Goal: Navigation & Orientation: Find specific page/section

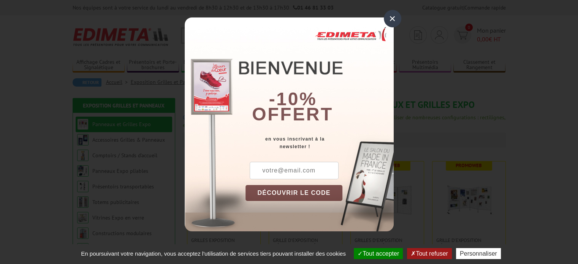
click at [392, 22] on div "×" at bounding box center [392, 18] width 17 height 17
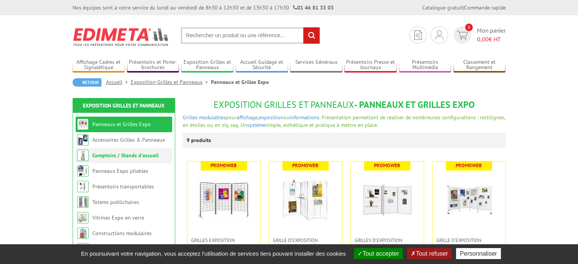
click at [138, 158] on link "Comptoirs / Stands d'accueil" at bounding box center [125, 155] width 66 height 7
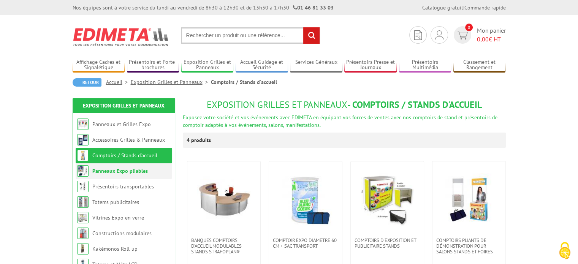
click at [138, 169] on link "Panneaux Expo pliables" at bounding box center [119, 171] width 55 height 7
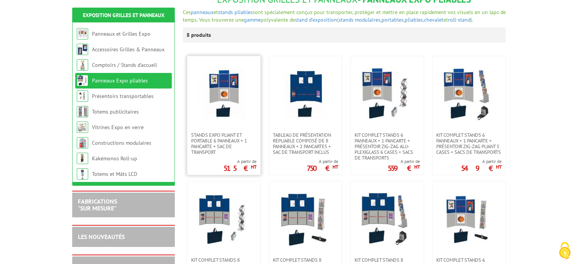
scroll to position [114, 0]
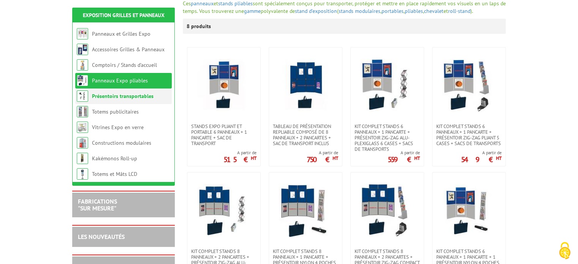
click at [116, 98] on link "Présentoirs transportables" at bounding box center [123, 96] width 62 height 7
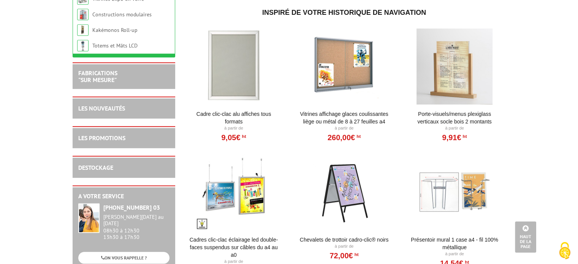
scroll to position [380, 0]
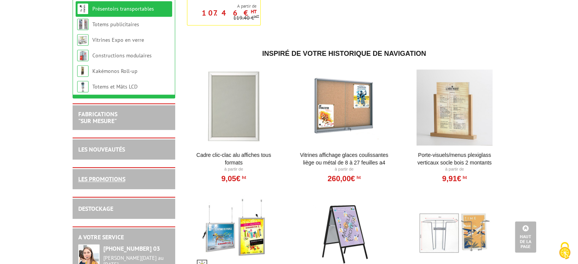
click at [97, 183] on link "LES PROMOTIONS" at bounding box center [101, 179] width 47 height 8
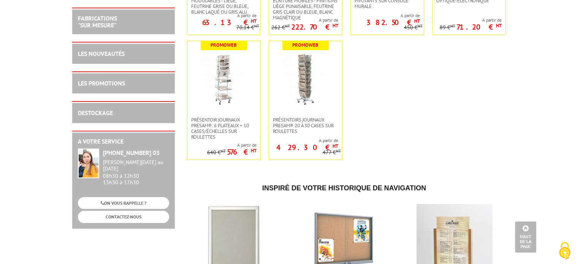
scroll to position [2850, 0]
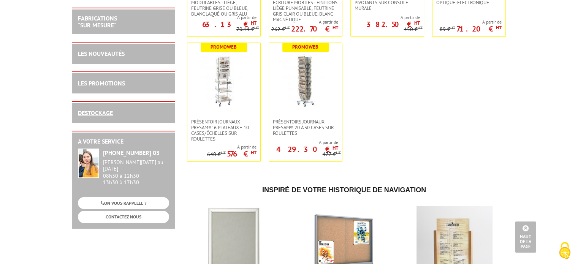
click at [97, 110] on link "DESTOCKAGE" at bounding box center [95, 113] width 35 height 8
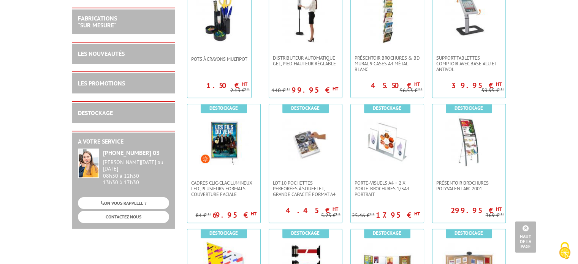
scroll to position [912, 0]
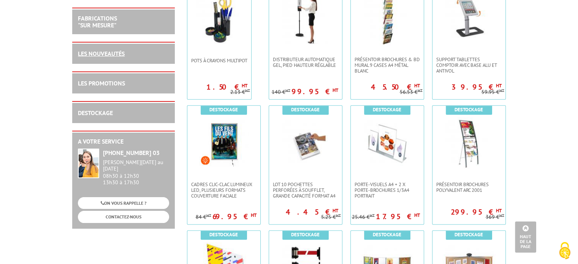
click at [117, 54] on link "LES NOUVEAUTÉS" at bounding box center [101, 54] width 47 height 8
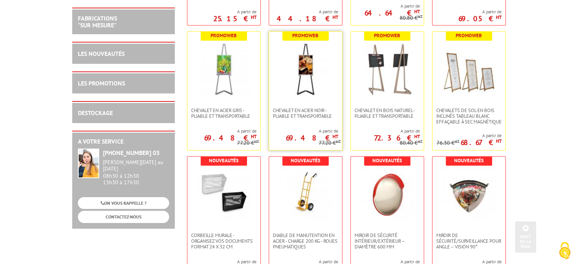
scroll to position [380, 0]
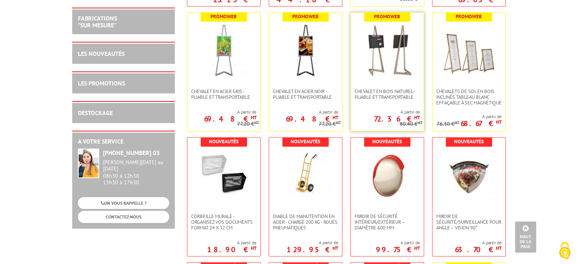
click at [378, 74] on img at bounding box center [387, 50] width 53 height 53
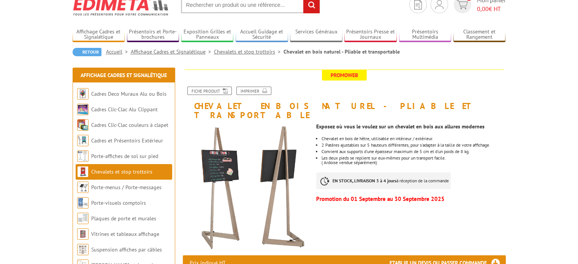
scroll to position [76, 0]
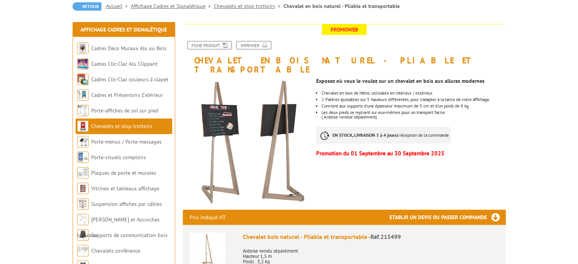
click at [274, 157] on img at bounding box center [247, 142] width 128 height 128
click at [218, 121] on img at bounding box center [247, 142] width 128 height 128
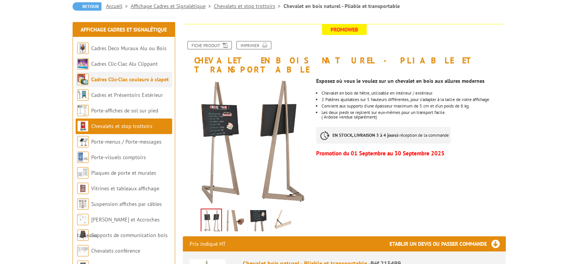
click at [128, 83] on li "Cadres Clic-Clac couleurs à clapet" at bounding box center [124, 80] width 97 height 16
click at [133, 51] on link "Cadres Deco Muraux Alu ou Bois" at bounding box center [128, 48] width 75 height 7
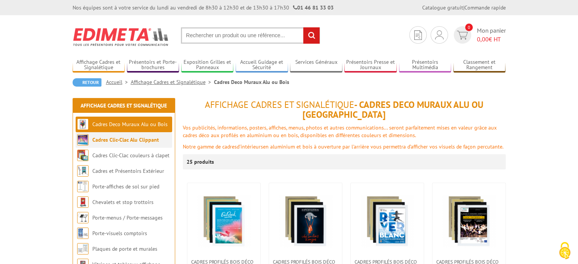
click at [140, 141] on link "Cadres Clic-Clac Alu Clippant" at bounding box center [125, 139] width 66 height 7
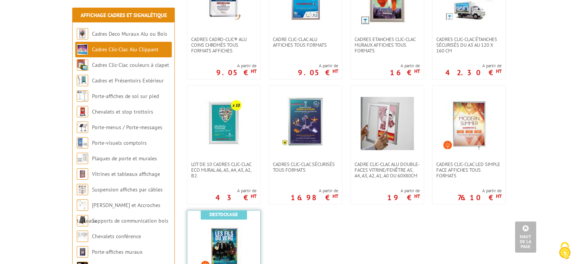
scroll to position [418, 0]
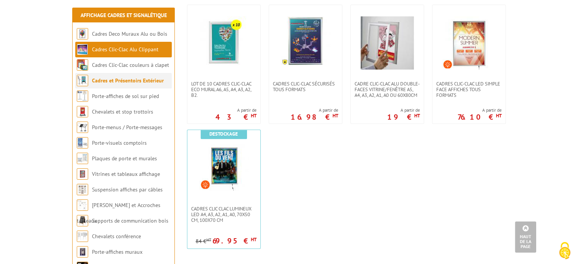
click at [110, 79] on link "Cadres et Présentoirs Extérieur" at bounding box center [128, 80] width 72 height 7
